Goal: Task Accomplishment & Management: Manage account settings

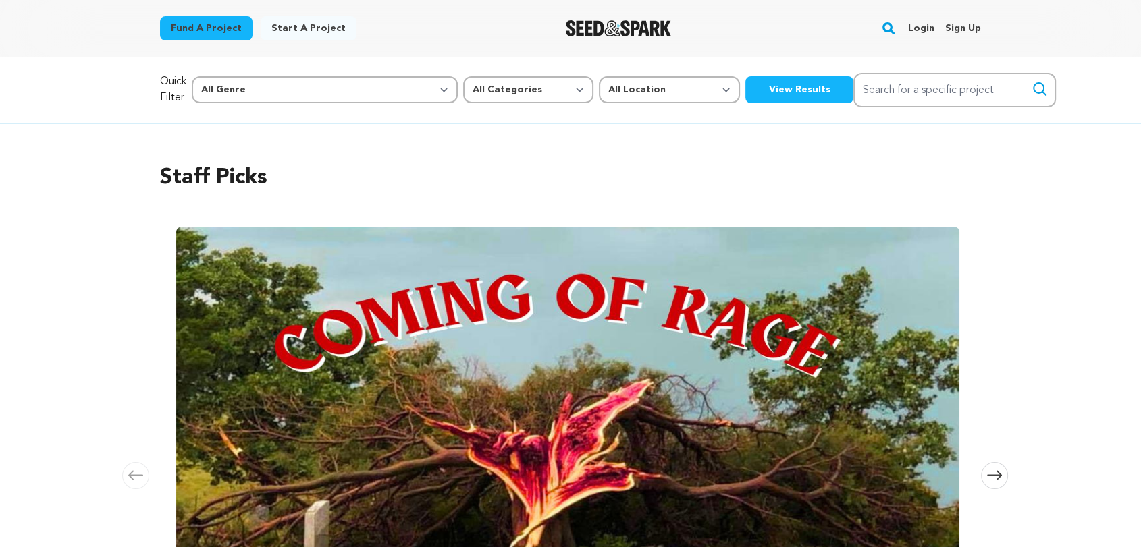
click at [926, 28] on link "Login" at bounding box center [921, 29] width 26 height 22
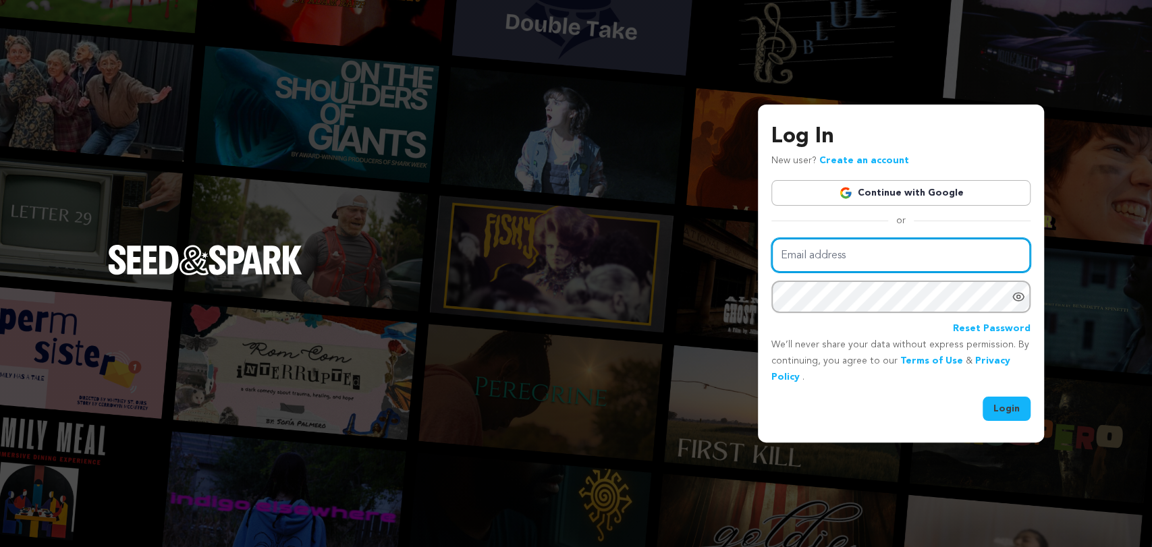
click at [856, 256] on input "Email address" at bounding box center [901, 255] width 259 height 34
type input "[EMAIL_ADDRESS][DOMAIN_NAME]"
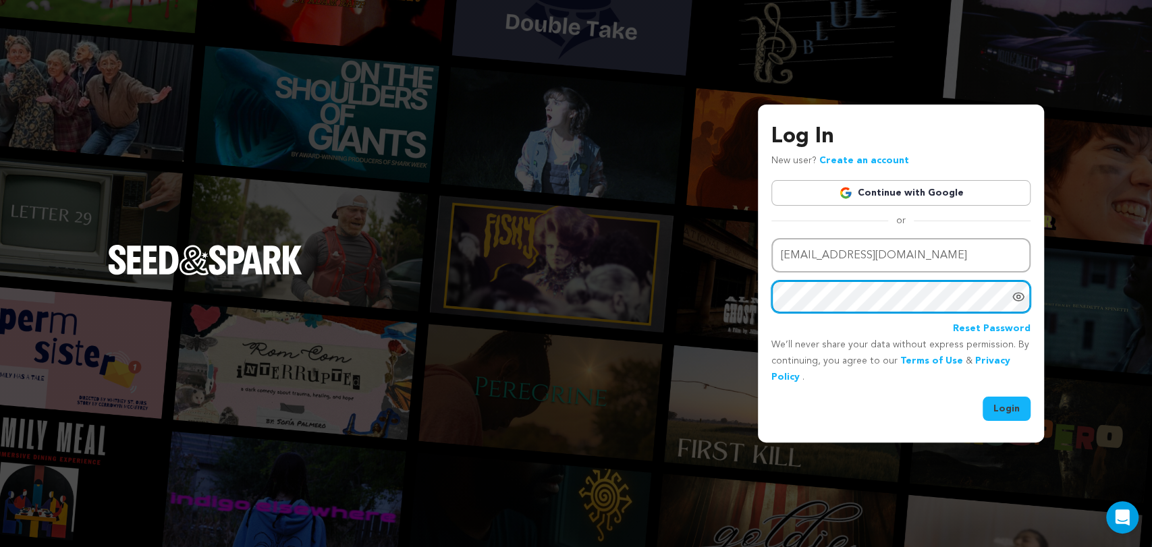
click at [983, 397] on button "Login" at bounding box center [1007, 409] width 48 height 24
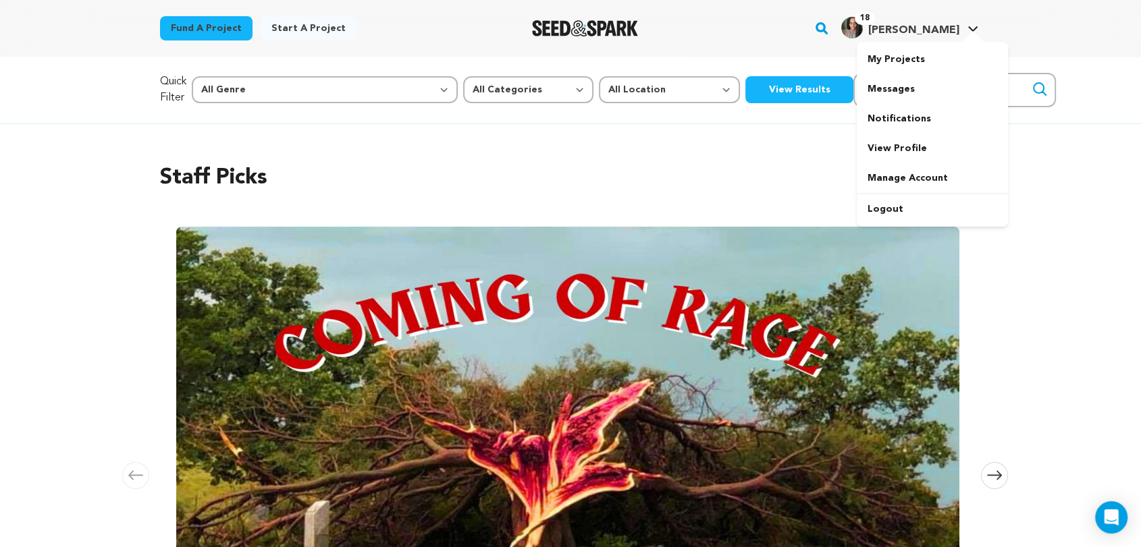
click at [946, 36] on span "Alyscia C." at bounding box center [913, 30] width 91 height 11
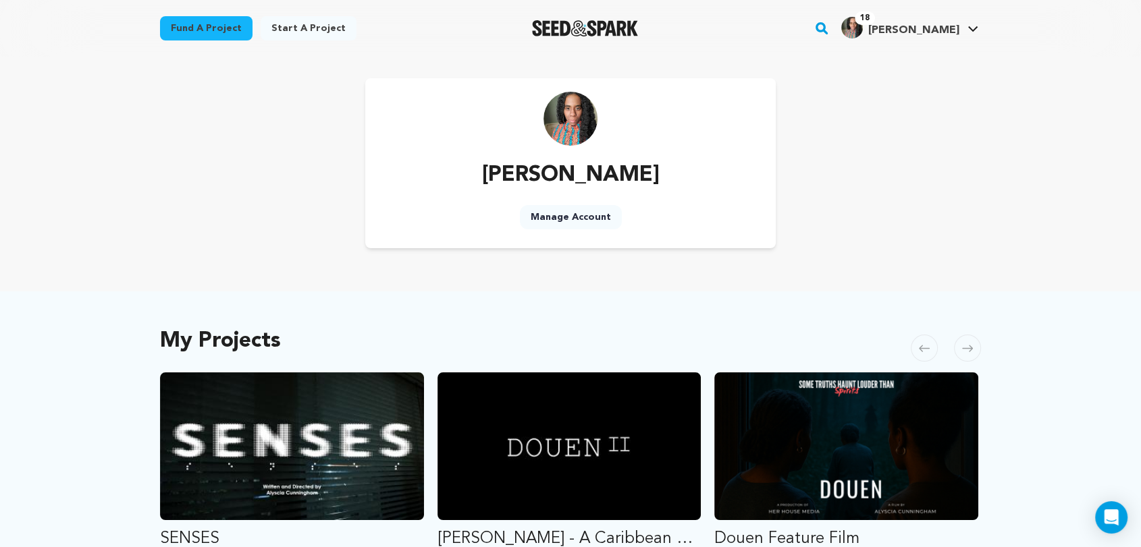
click at [902, 180] on div "Alyscia Cunningham Manage Account" at bounding box center [570, 163] width 821 height 170
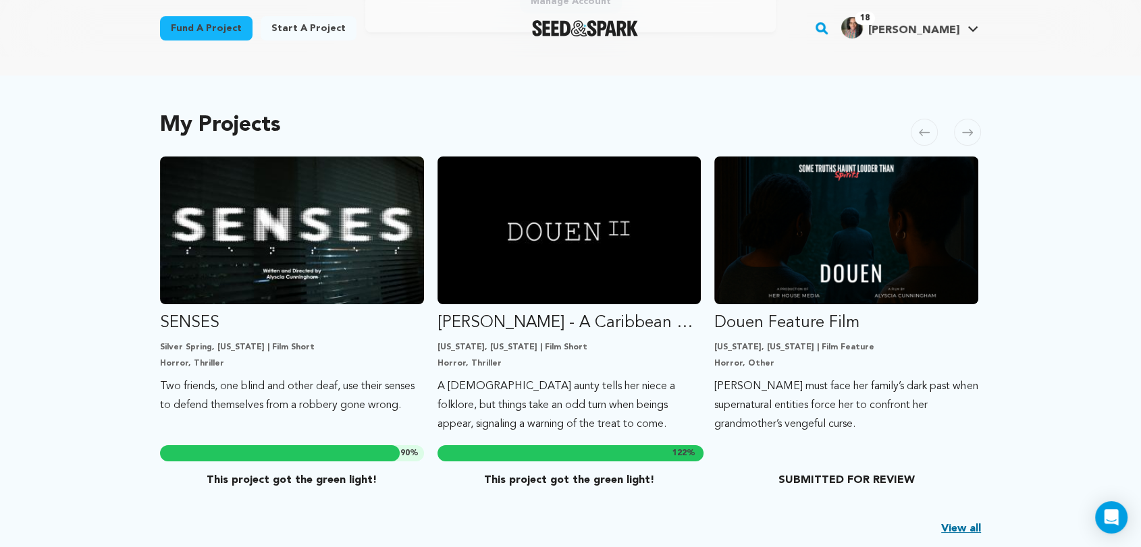
scroll to position [225, 0]
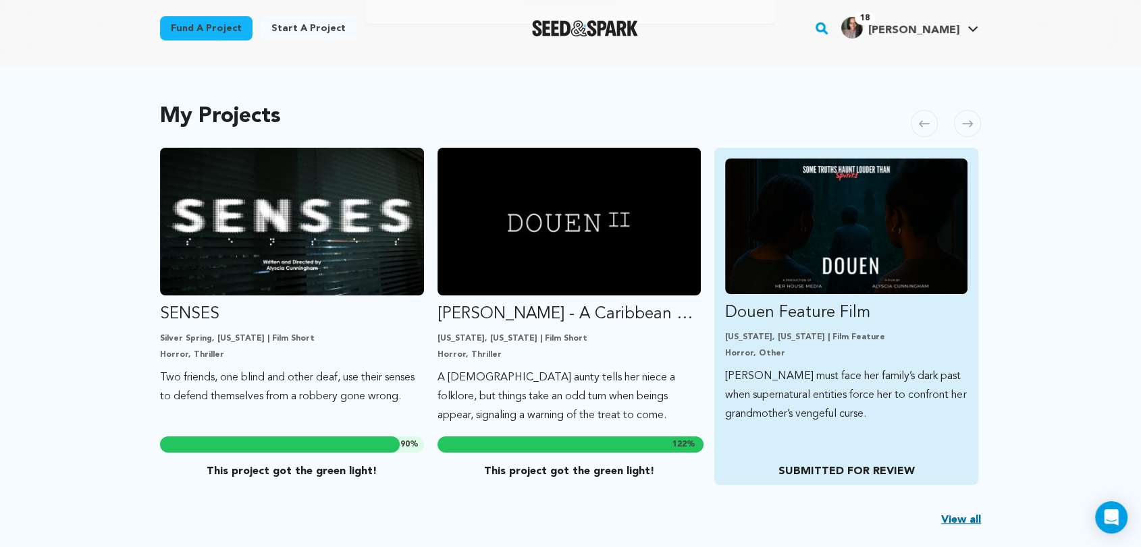
click at [839, 263] on img "Fund Douen Feature Film" at bounding box center [846, 227] width 242 height 136
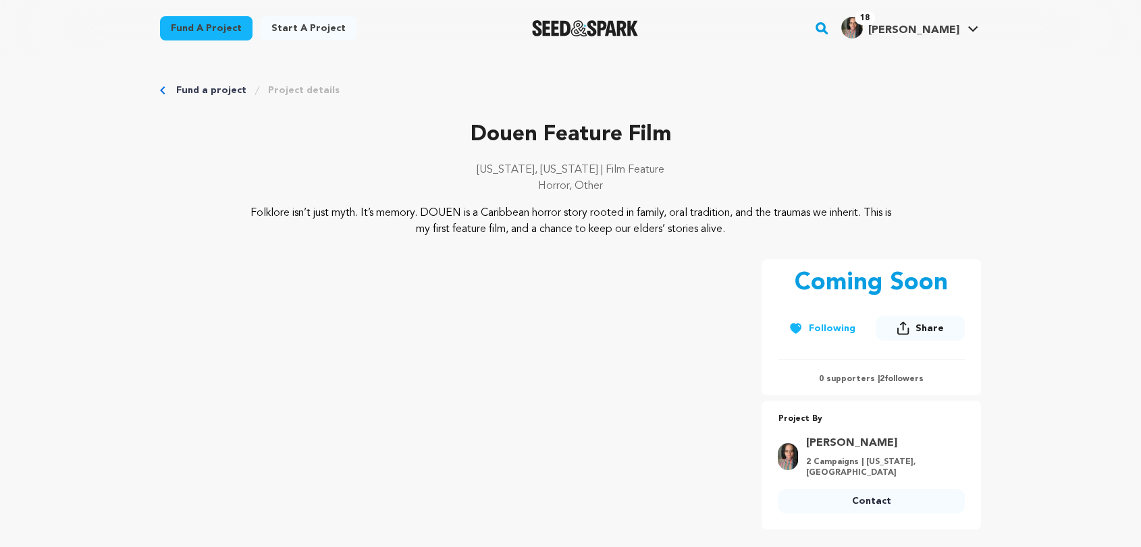
click at [934, 32] on span "[PERSON_NAME]" at bounding box center [913, 30] width 91 height 11
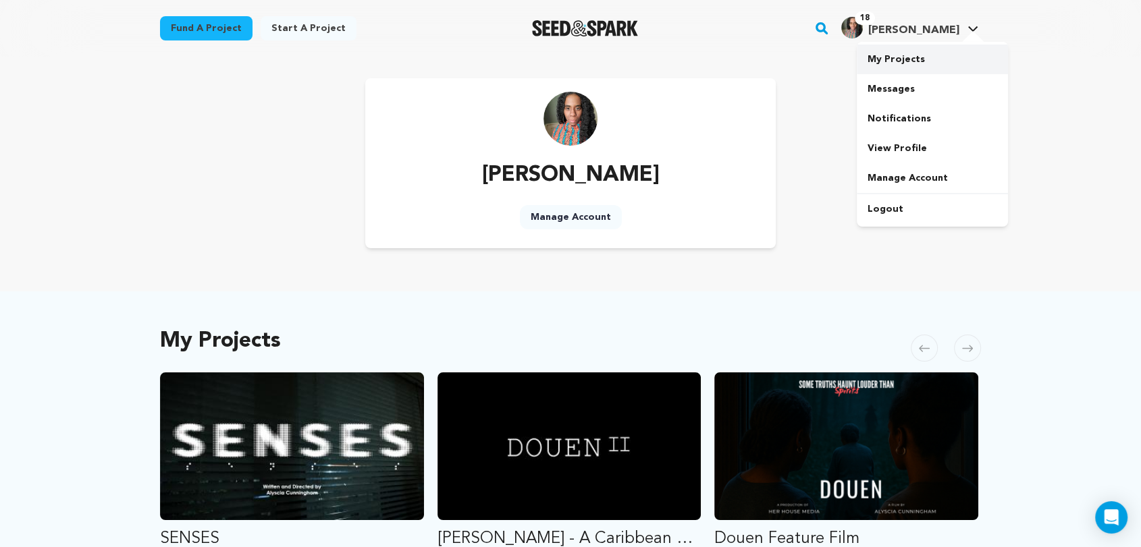
click at [888, 62] on link "My Projects" at bounding box center [932, 60] width 151 height 30
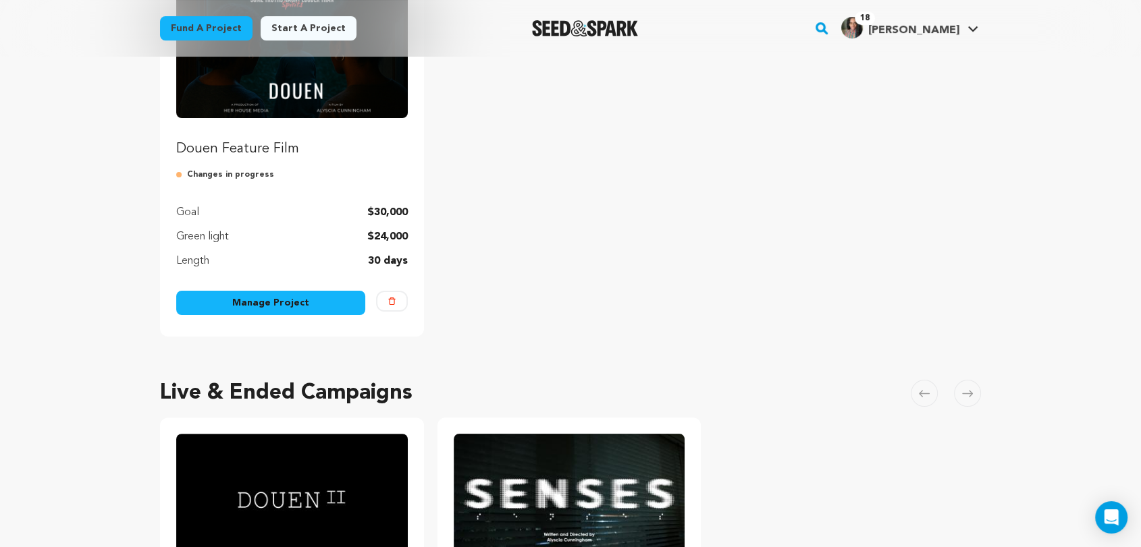
scroll to position [225, 0]
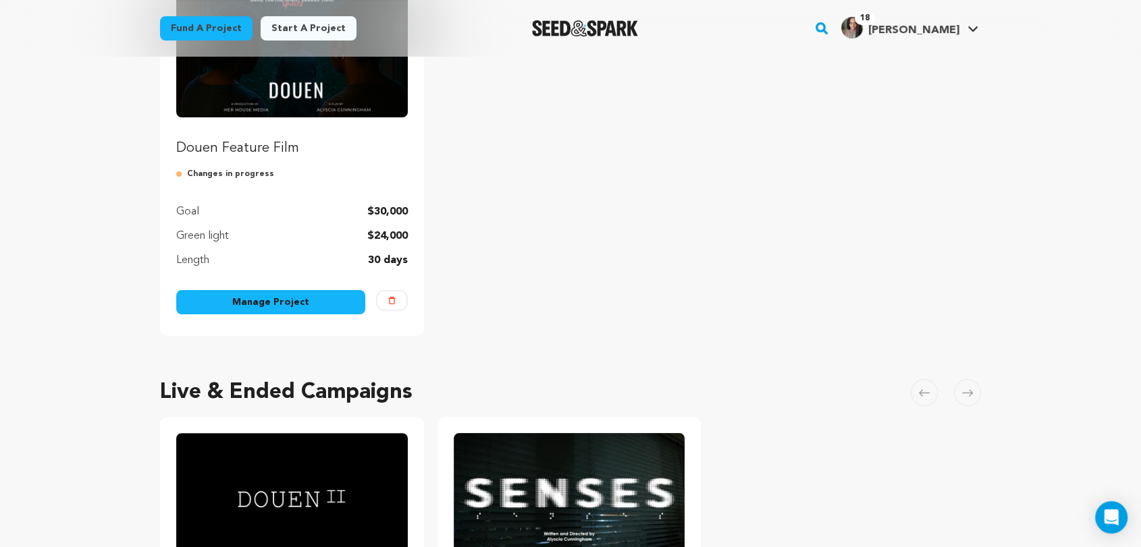
click at [298, 306] on link "Manage Project" at bounding box center [270, 302] width 189 height 24
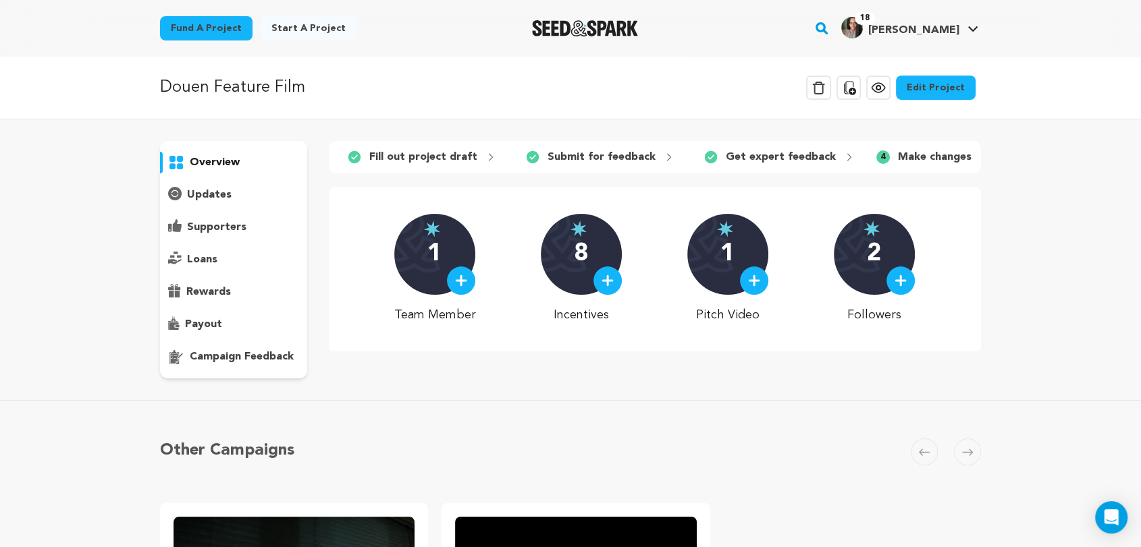
click at [951, 88] on link "Edit Project" at bounding box center [936, 88] width 80 height 24
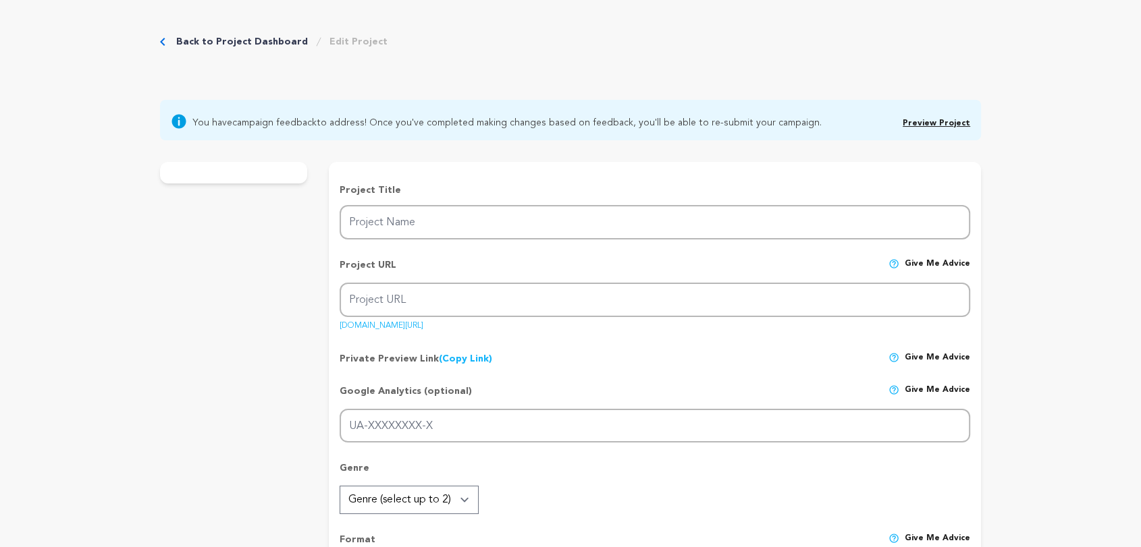
type input "Douen Feature Film"
type input "douen-feature-film"
type input "Sania must face her family’s dark past when supernatural entities force her to …"
type textarea "Folklore isn’t just myth. It’s memory. DOUEN is a Caribbean horror story rooted…"
type textarea "As a Trinidadian American filmmaker, I’m creating DOUEN to preserve a Caribbean…"
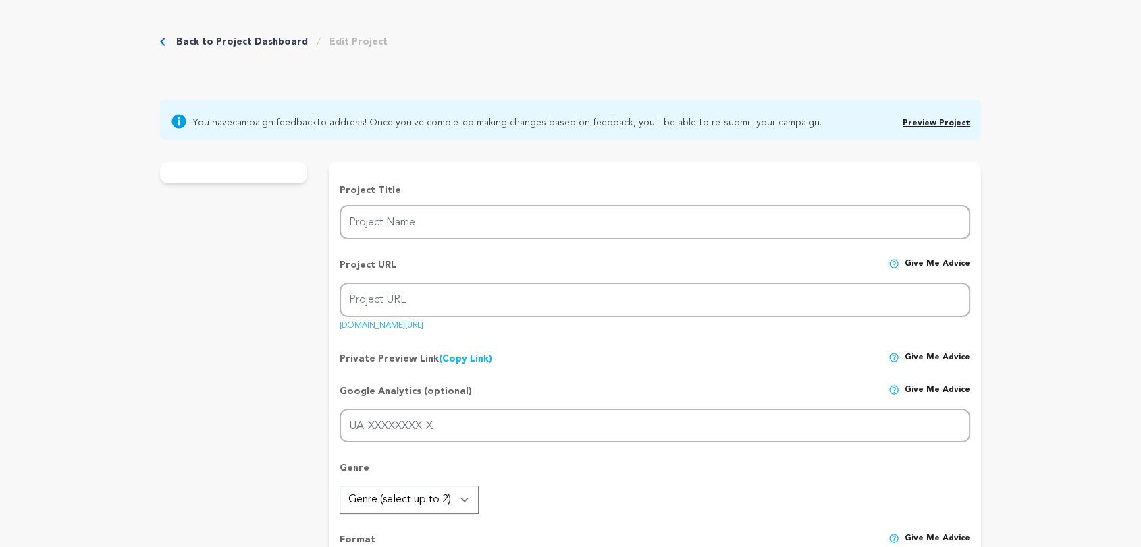
type textarea "Women in Film & Video (WIFV) is the fiscal sponsor for this project. Note: DOUE…"
radio input "true"
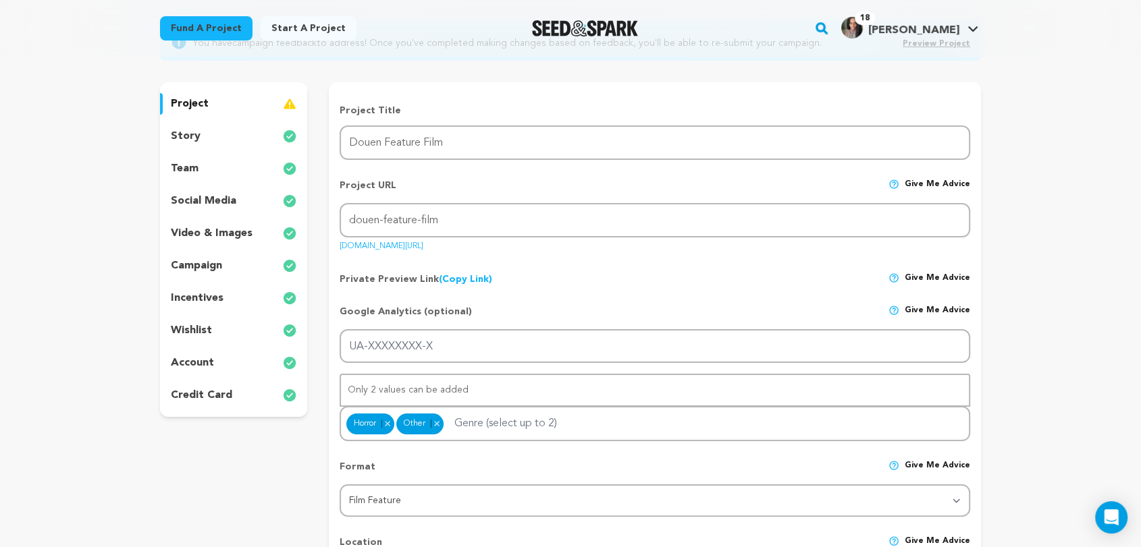
scroll to position [150, 0]
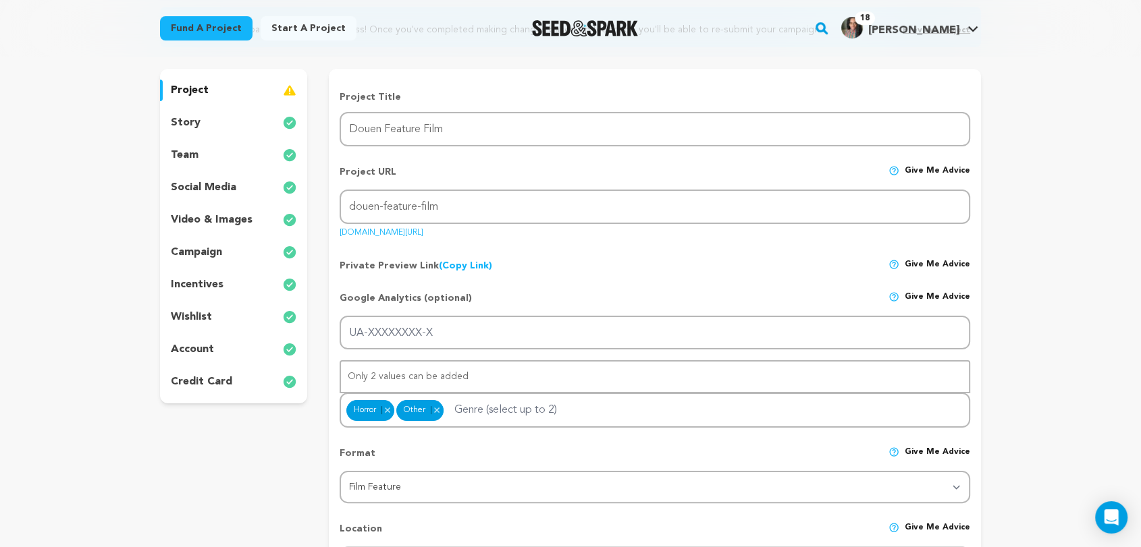
click at [456, 261] on link "(Copy Link) Copy private preview link" at bounding box center [465, 265] width 53 height 9
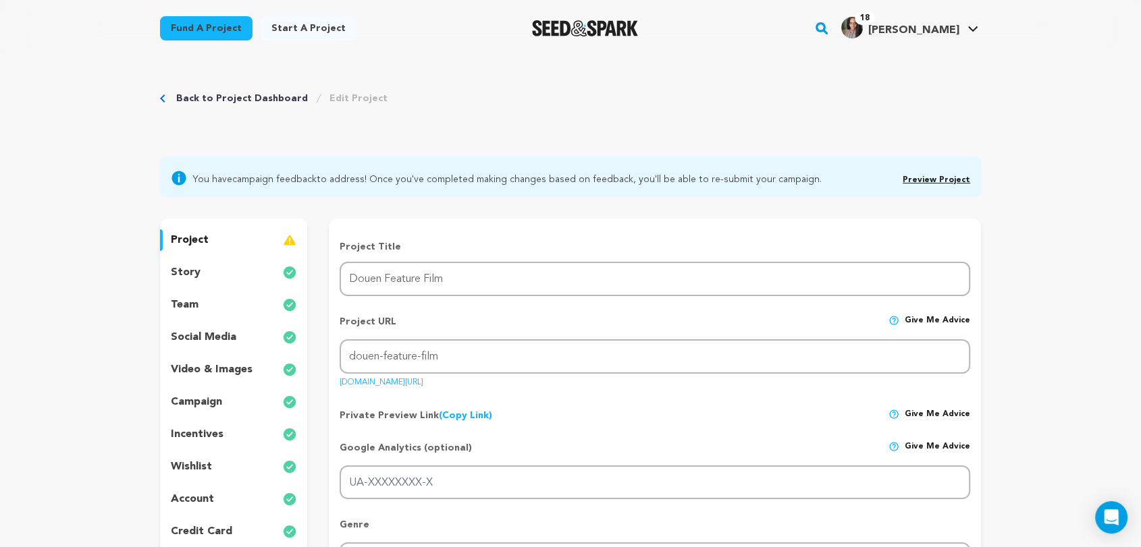
click at [244, 88] on div "Back to Project Dashboard Edit Project" at bounding box center [570, 111] width 821 height 89
click at [241, 98] on link "Back to Project Dashboard" at bounding box center [242, 98] width 132 height 13
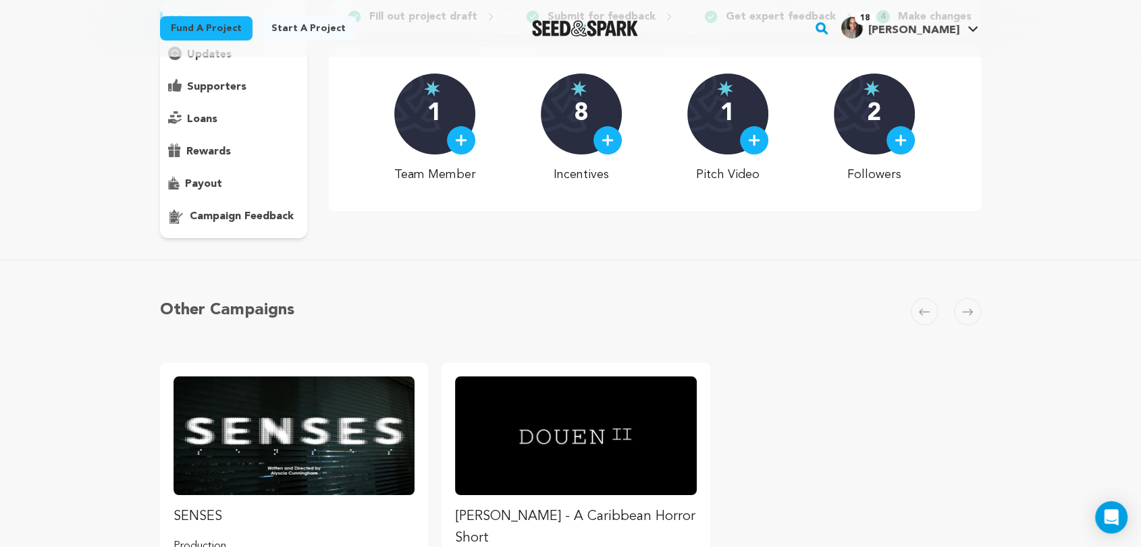
scroll to position [150, 0]
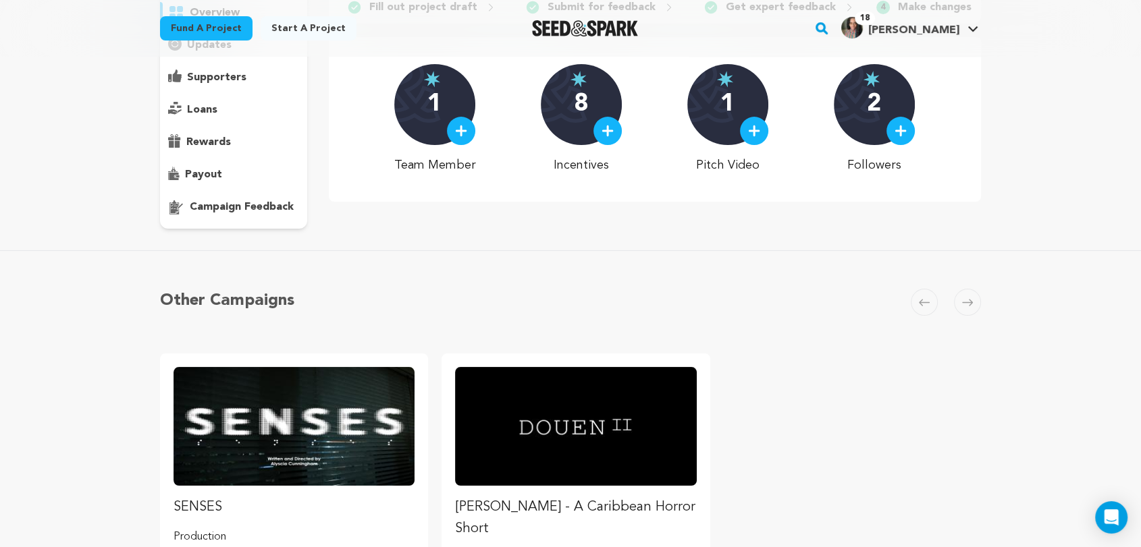
click at [248, 208] on p "campaign feedback" at bounding box center [242, 207] width 104 height 16
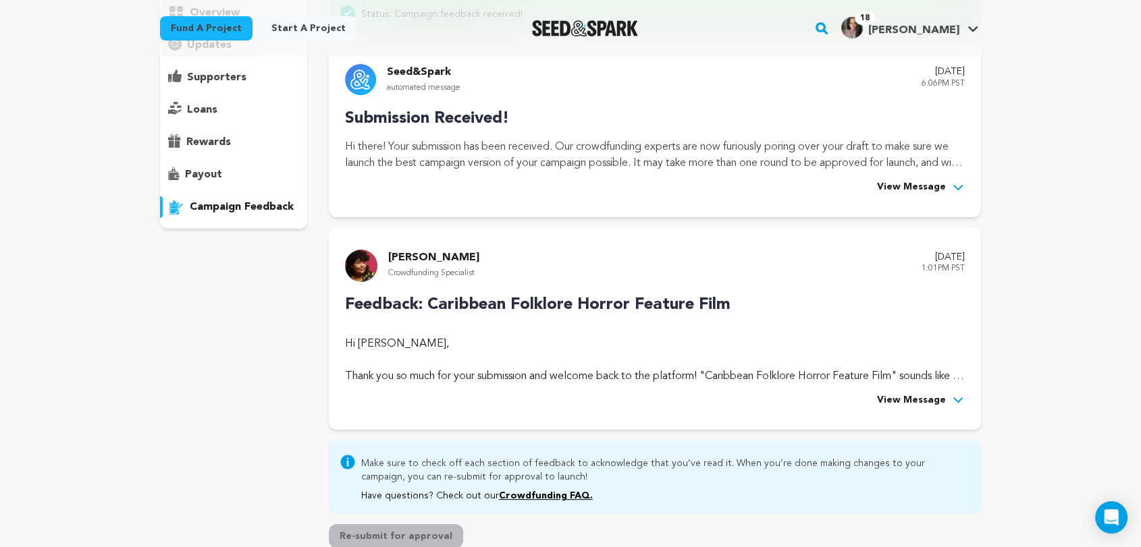
click at [915, 402] on span "View Message" at bounding box center [911, 401] width 69 height 16
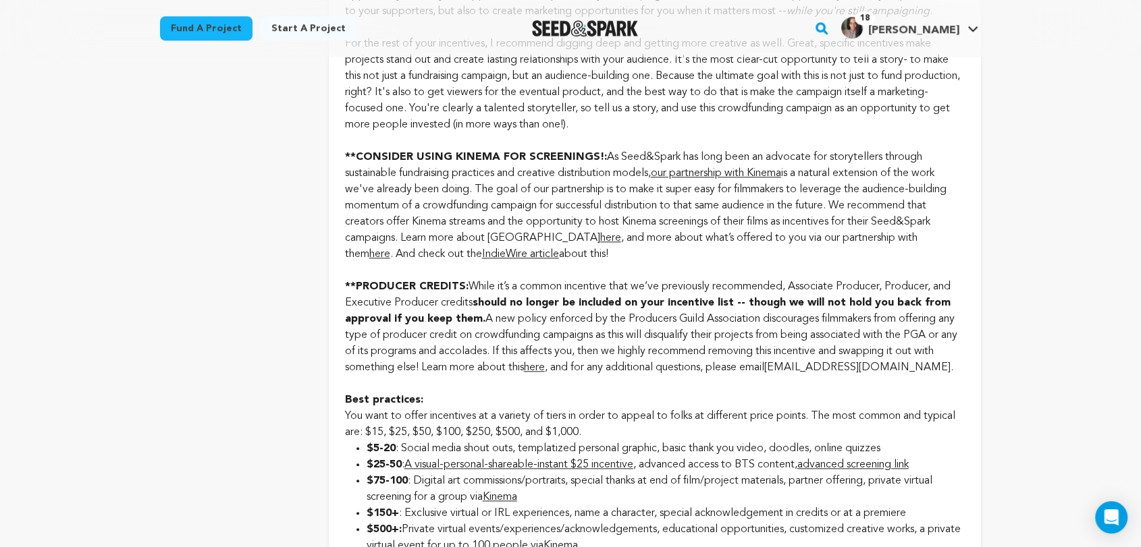
scroll to position [1274, 0]
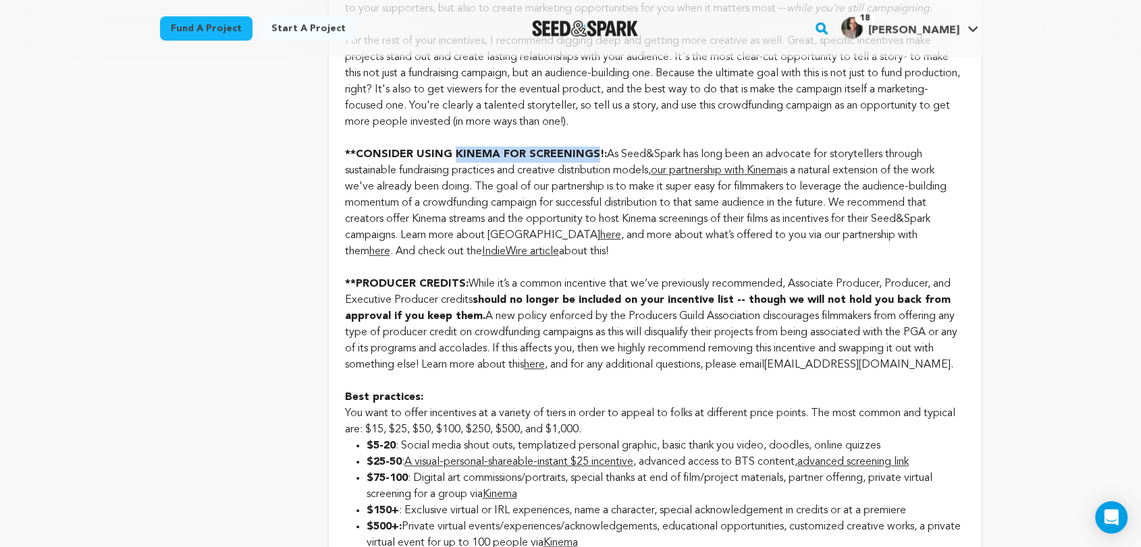
drag, startPoint x: 455, startPoint y: 167, endPoint x: 595, endPoint y: 165, distance: 139.7
copy strong "KINEMA FOR SCREENINGS"
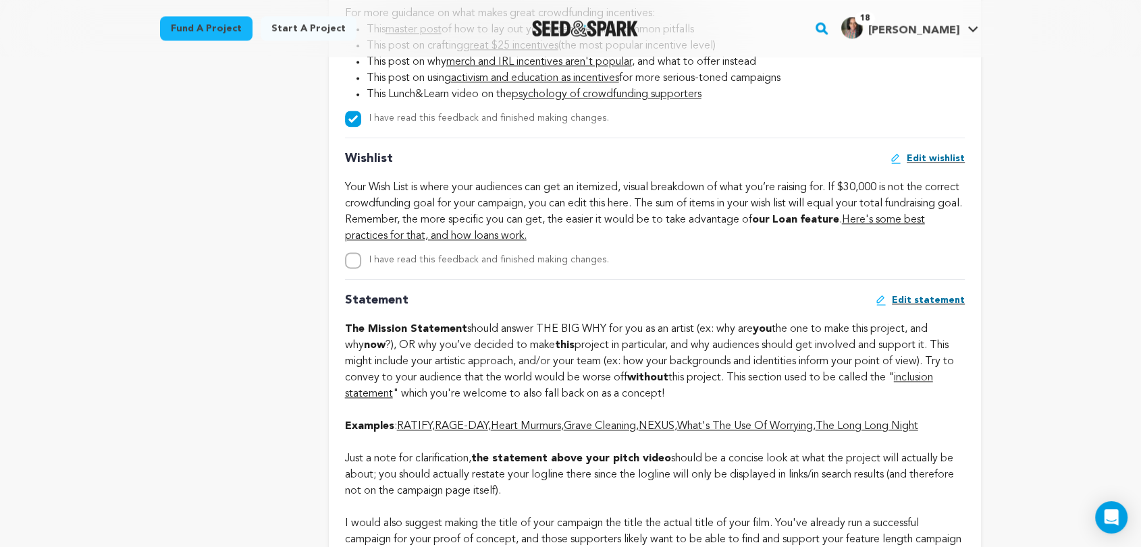
scroll to position [1874, 0]
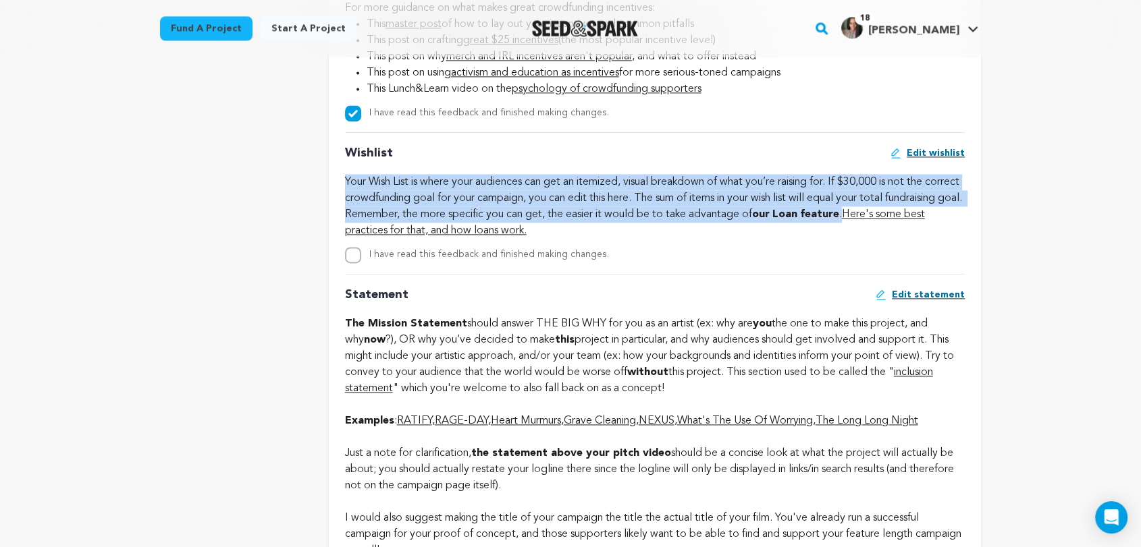
drag, startPoint x: 938, startPoint y: 233, endPoint x: 344, endPoint y: 194, distance: 595.2
copy div "Your Wish List is where your audiences can get an itemized, visual breakdown of…"
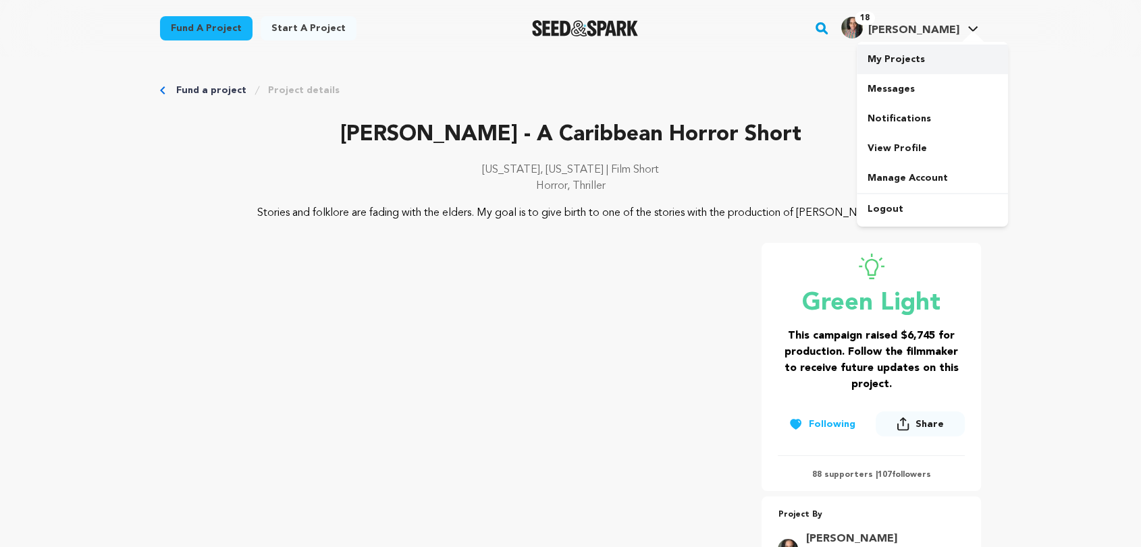
click at [923, 53] on link "My Projects" at bounding box center [932, 60] width 151 height 30
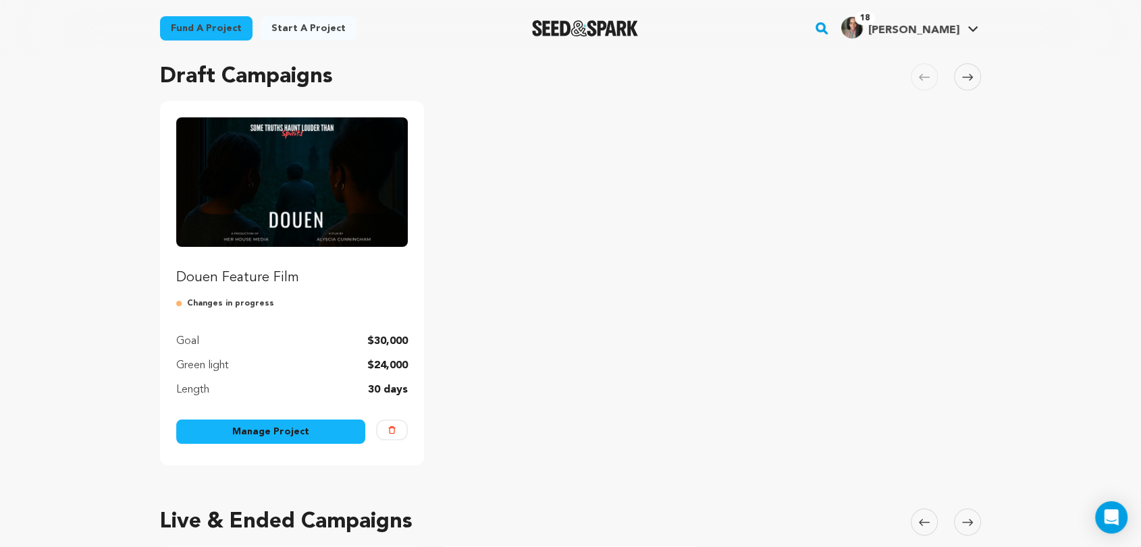
scroll to position [150, 0]
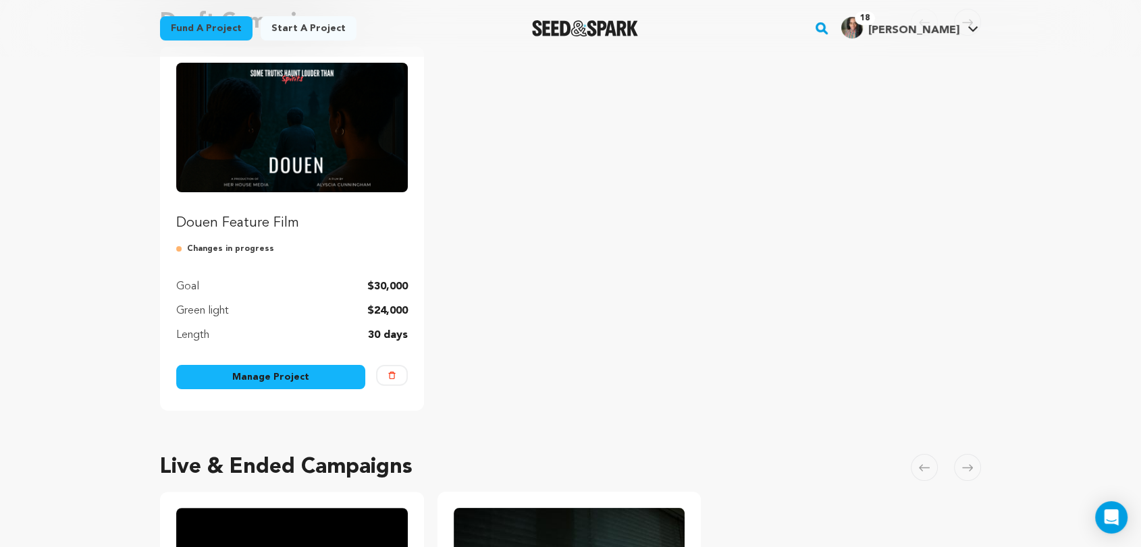
click at [284, 374] on link "Manage Project" at bounding box center [270, 377] width 189 height 24
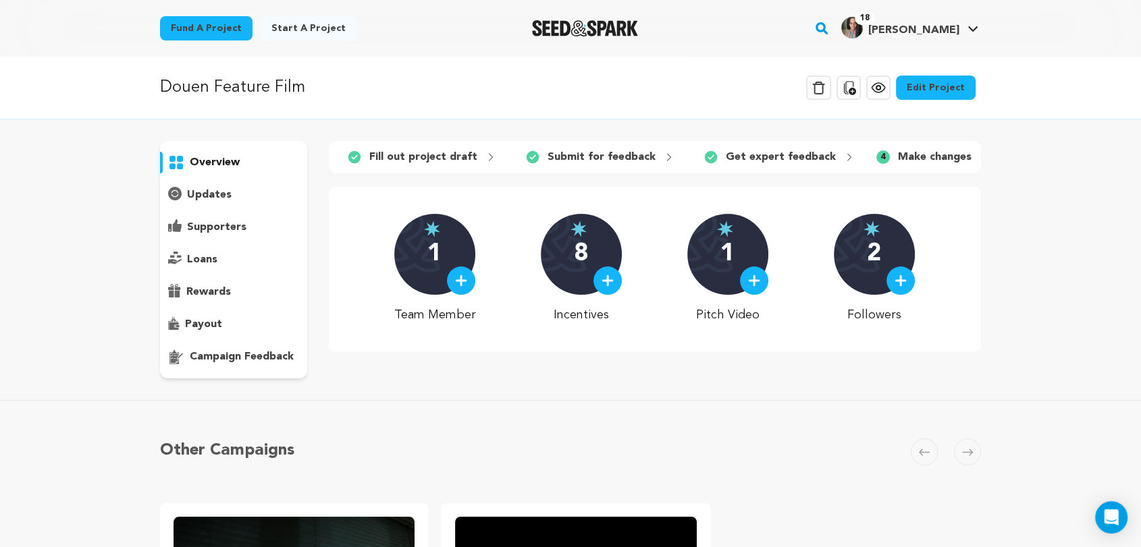
click at [917, 88] on link "Edit Project" at bounding box center [936, 88] width 80 height 24
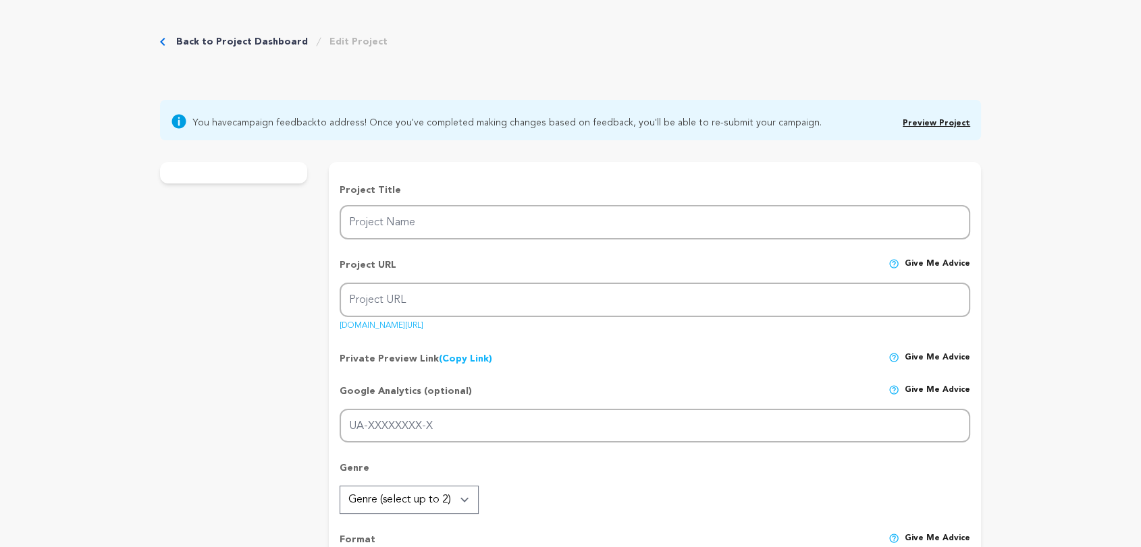
type input "Douen Feature Film"
type input "douen-feature-film"
type input "Sania must face her family’s dark past when supernatural entities force her to …"
type textarea "Folklore isn’t just myth. It’s memory. DOUEN is a Caribbean horror story rooted…"
type textarea "As a Trinidadian American filmmaker, I’m creating DOUEN to preserve a Caribbean…"
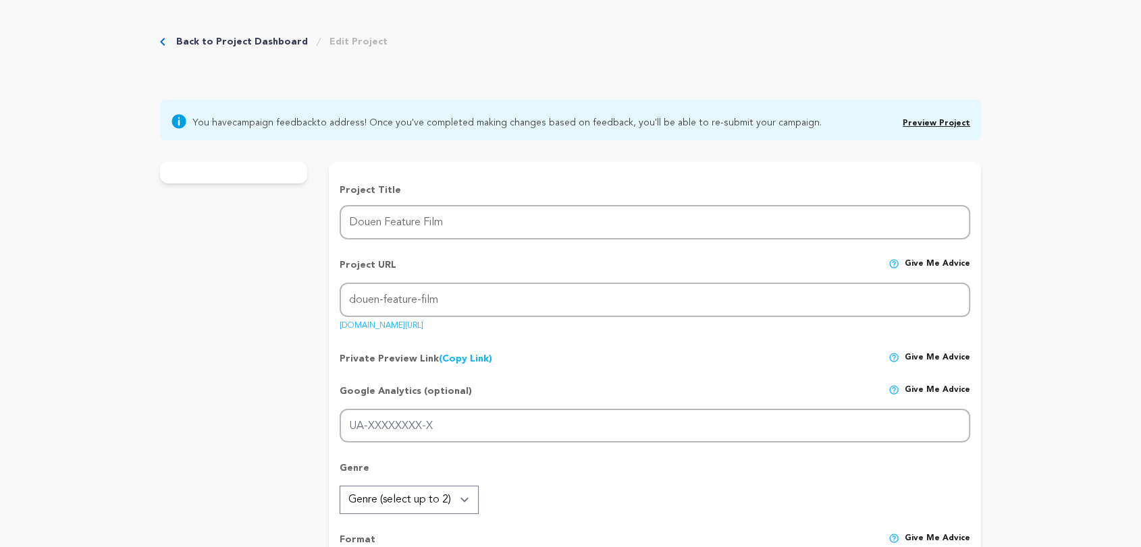
type textarea "Women in Film & Video (WIFV) is the fiscal sponsor for this project. Note: DOUE…"
radio input "true"
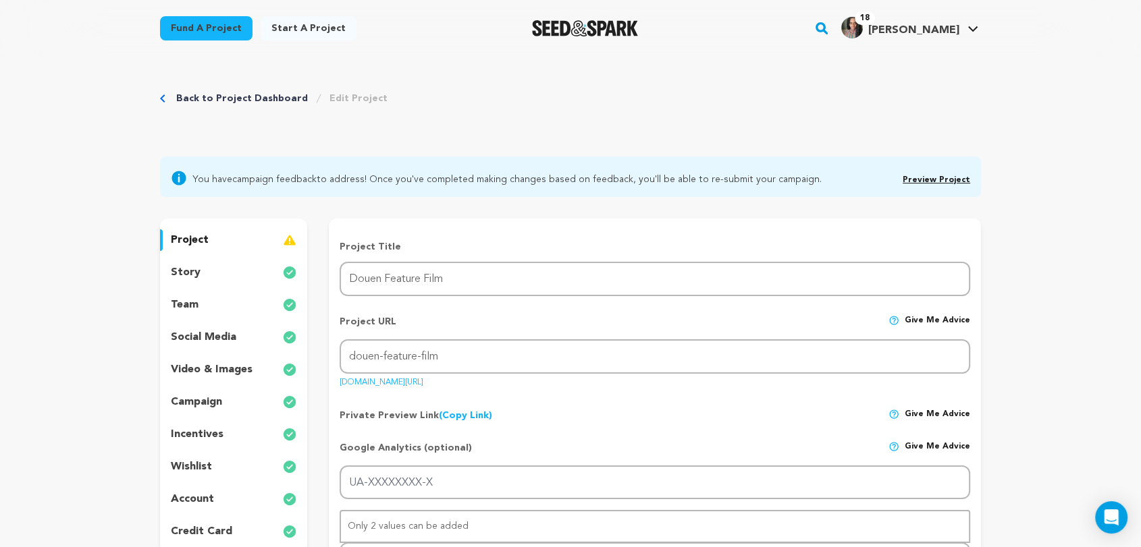
click at [456, 412] on link "(Copy Link) Copy private preview link" at bounding box center [465, 415] width 53 height 9
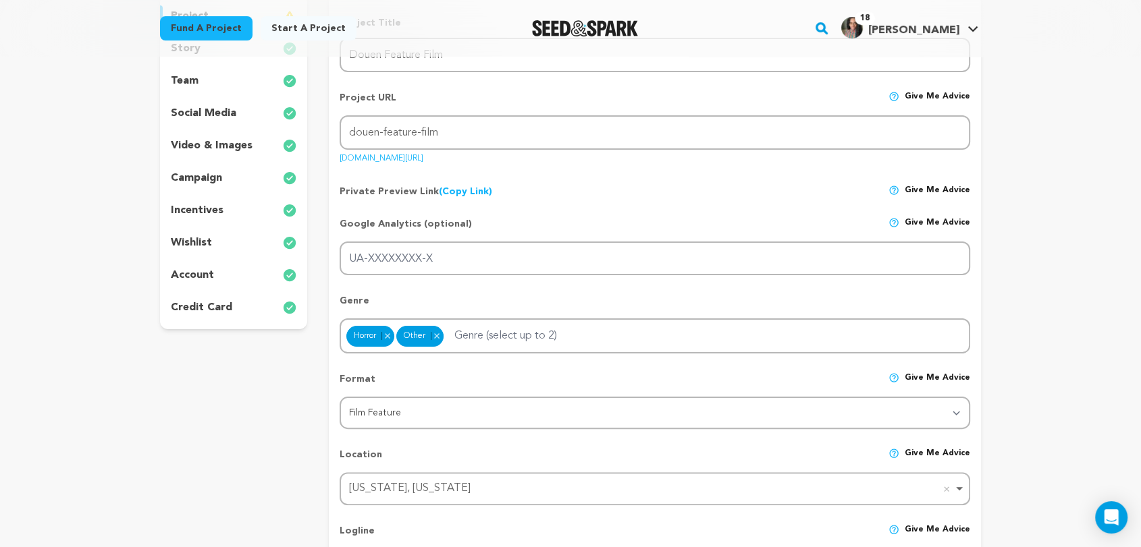
scroll to position [225, 0]
click at [198, 238] on p "wishlist" at bounding box center [191, 242] width 41 height 16
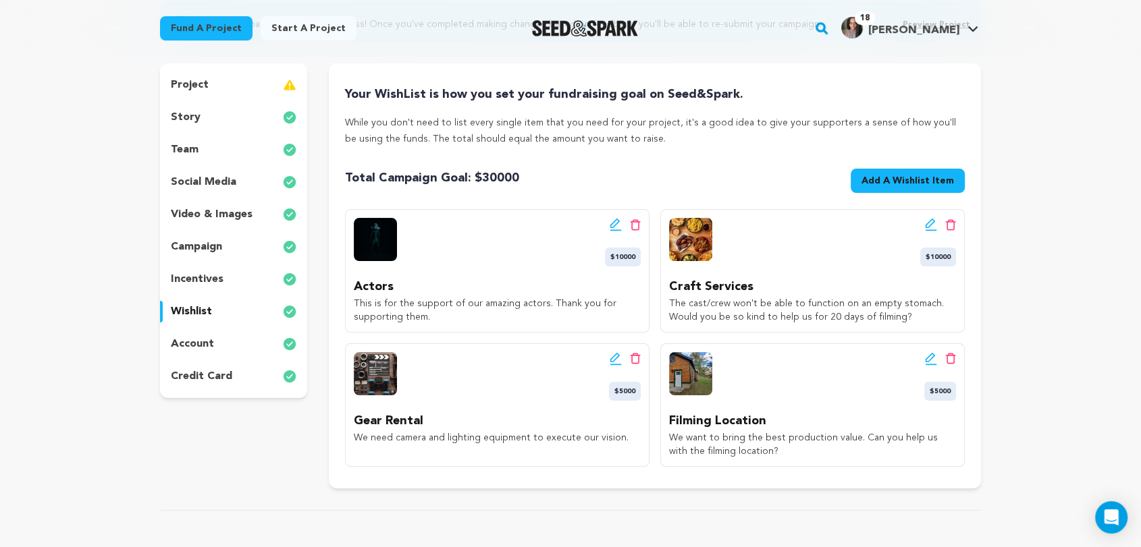
scroll to position [150, 0]
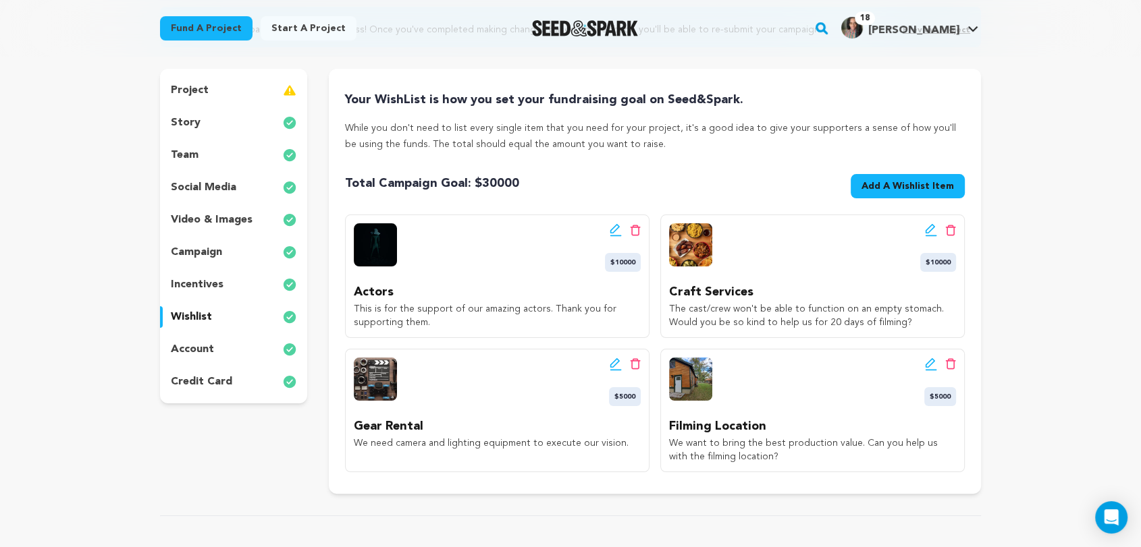
drag, startPoint x: 352, startPoint y: 288, endPoint x: 445, endPoint y: 321, distance: 98.8
click at [446, 321] on div "Actors This is for the support of our amazing actors. Thank you for supporting …" at bounding box center [497, 306] width 287 height 47
copy div "Actors This is for the support of our amazing actors. Thank you for supporting …"
drag, startPoint x: 672, startPoint y: 292, endPoint x: 923, endPoint y: 320, distance: 253.3
click at [923, 320] on div "Craft Services The cast/crew won't be able to function on an empty stomach. Wou…" at bounding box center [812, 306] width 287 height 47
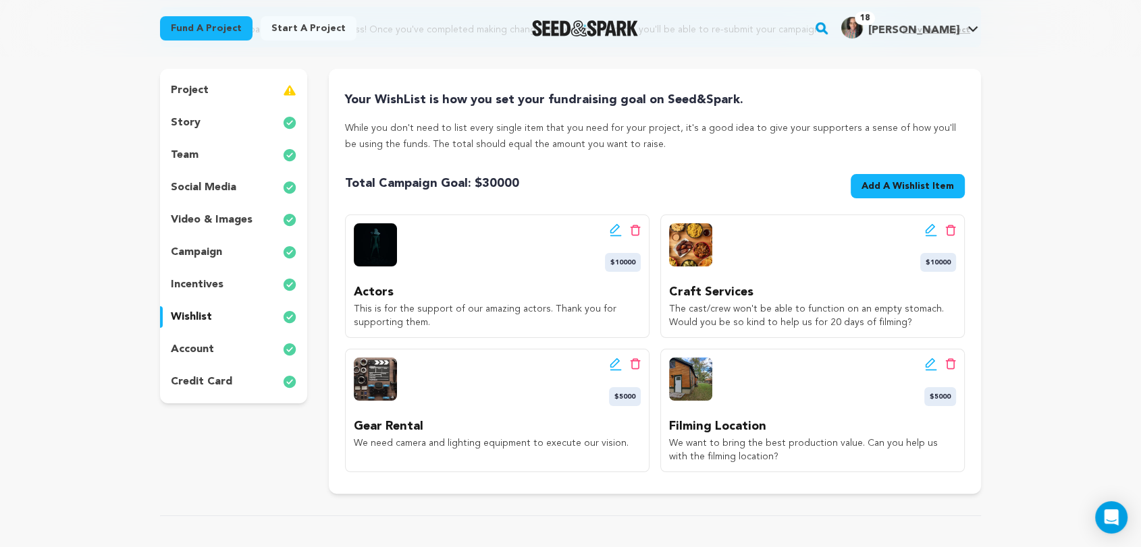
copy div "Craft Services The cast/crew won't be able to function on an empty stomach. Wou…"
drag, startPoint x: 357, startPoint y: 423, endPoint x: 630, endPoint y: 438, distance: 273.8
click at [630, 438] on div "Gear Rental We need camera and lighting equipment to execute our vision." at bounding box center [497, 433] width 287 height 33
copy div "Gear Rental We need camera and lighting equipment to execute our vision."
drag, startPoint x: 672, startPoint y: 419, endPoint x: 786, endPoint y: 452, distance: 118.6
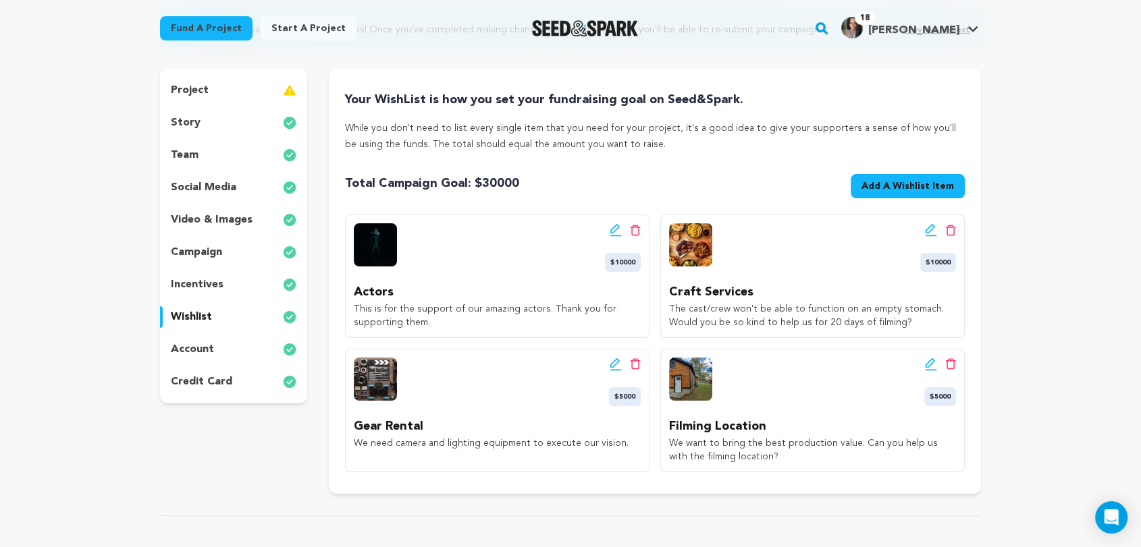
click at [786, 452] on div "Filming Location We want to bring the best production value. Can you help us wi…" at bounding box center [812, 440] width 287 height 47
copy div "Filming Location We want to bring the best production value. Can you help us wi…"
